Goal: Find specific page/section: Find specific page/section

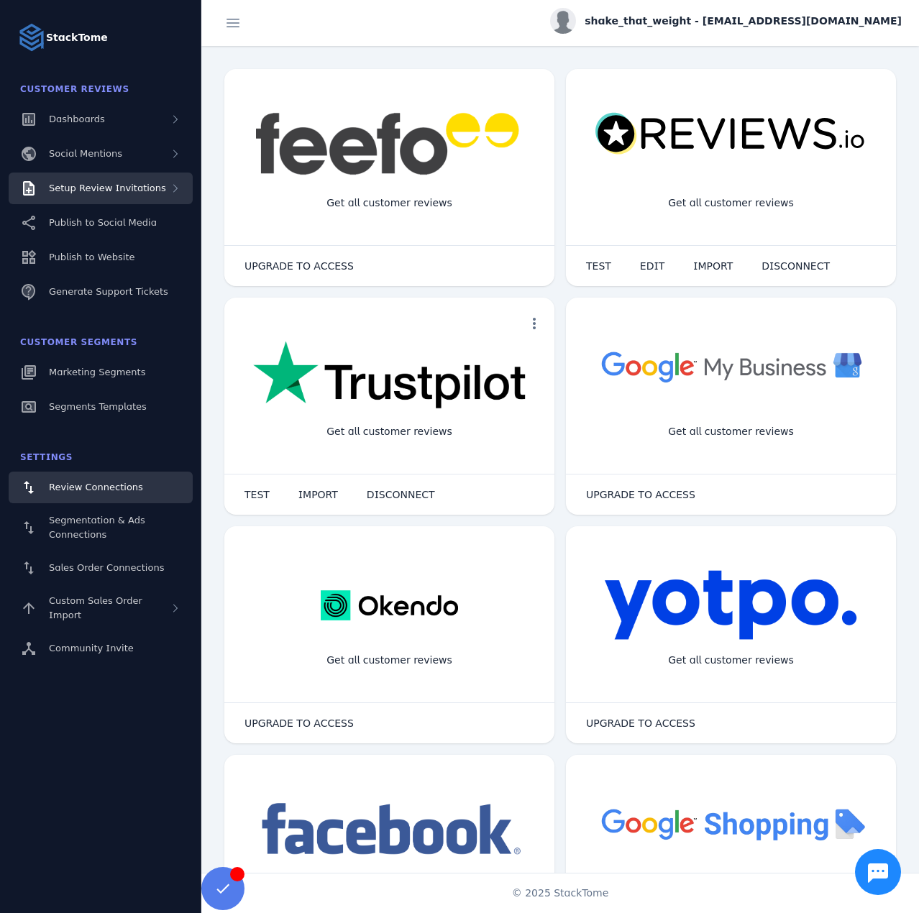
click at [140, 190] on span "Setup Review Invitations" at bounding box center [107, 188] width 117 height 11
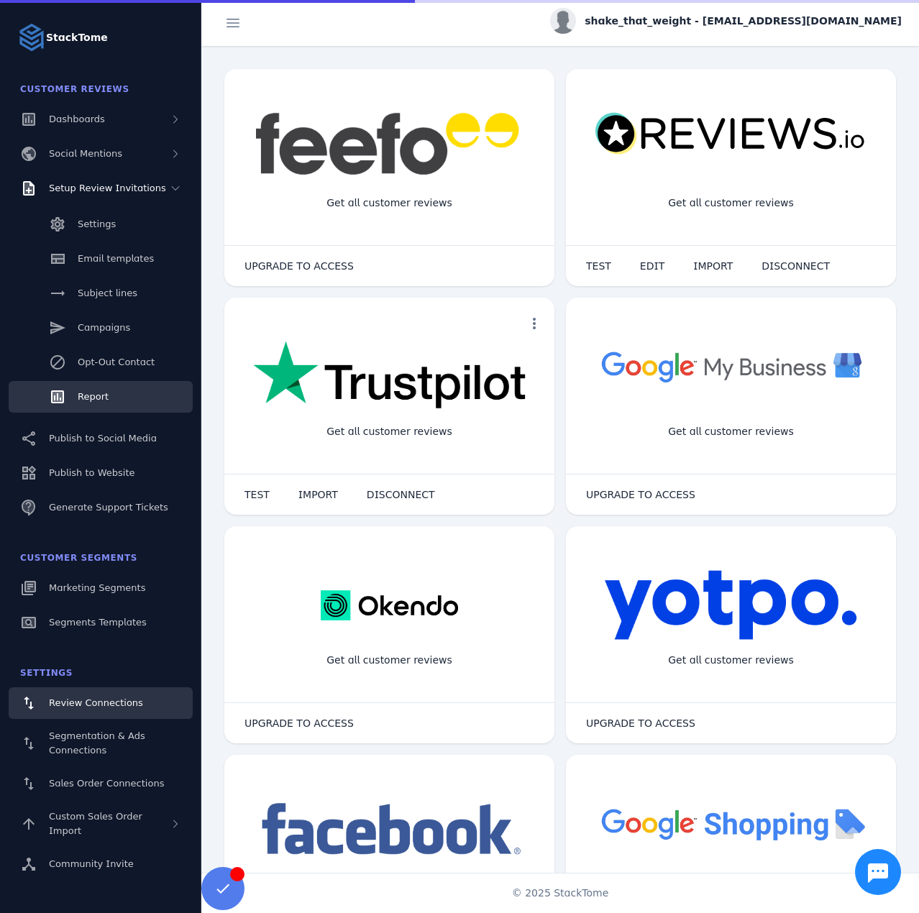
click at [88, 396] on span "Report" at bounding box center [93, 396] width 31 height 11
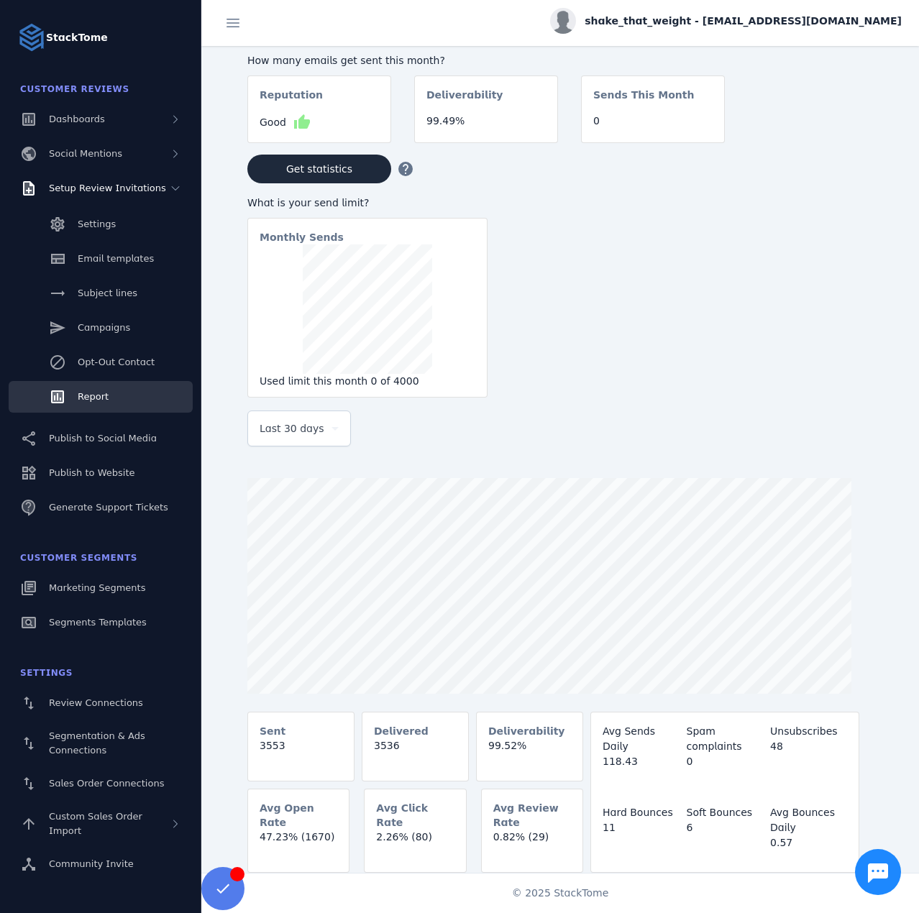
click at [764, 15] on span "shake_that_weight - cs_shake_that_weight@stacktome.com" at bounding box center [743, 21] width 317 height 15
click at [820, 131] on icon at bounding box center [818, 138] width 17 height 17
